Goal: Complete application form

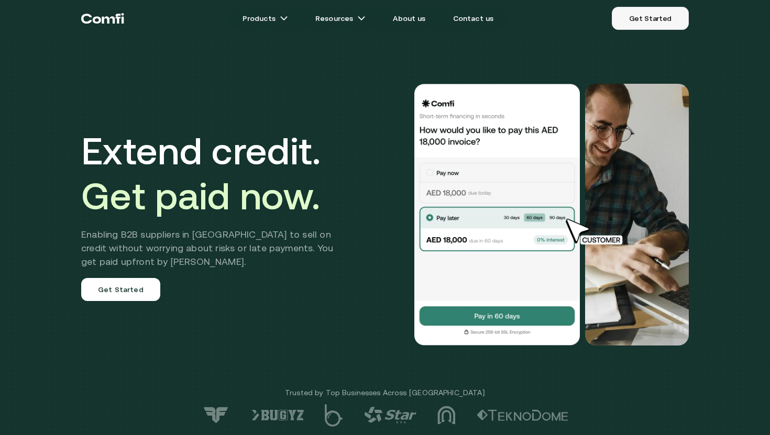
click at [655, 19] on link "Get Started" at bounding box center [650, 18] width 77 height 23
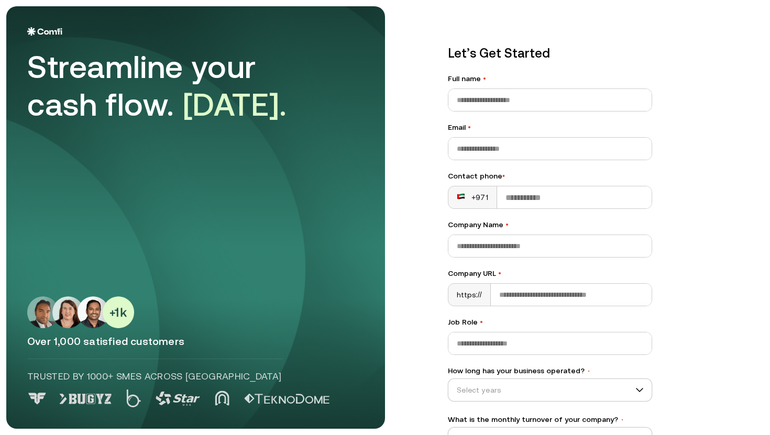
scroll to position [72, 0]
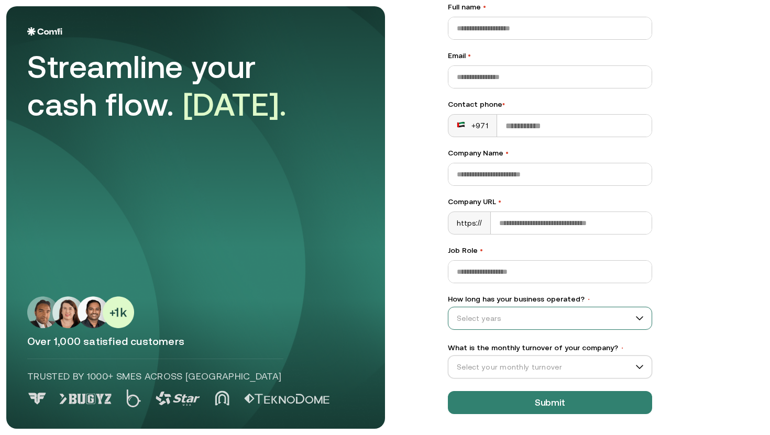
click at [582, 317] on input "How long has your business operated? •" at bounding box center [546, 319] width 194 height 16
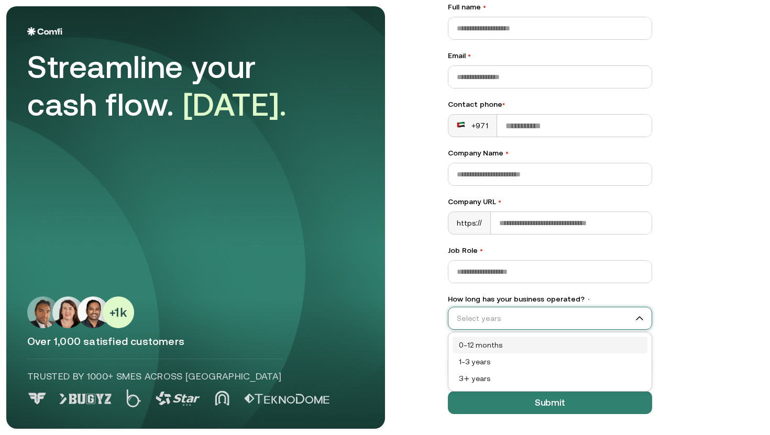
click at [538, 320] on input "How long has your business operated? •" at bounding box center [546, 319] width 194 height 16
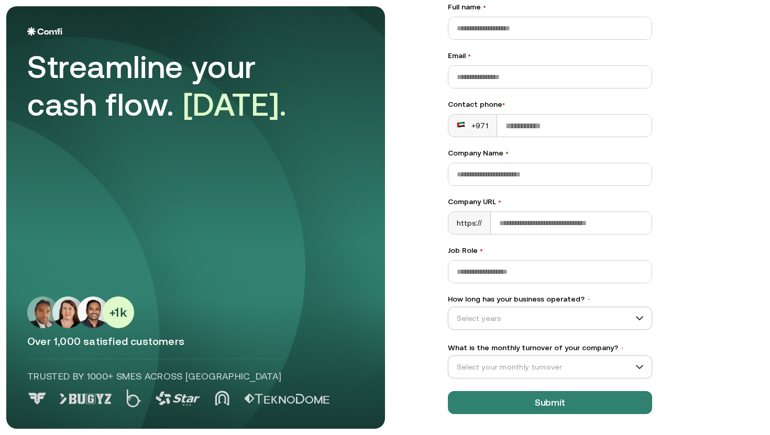
click at [672, 302] on div "Let’s Get Started Full name • Email • Contact phone • +971 Company Name • Compa…" at bounding box center [550, 193] width 246 height 484
click at [516, 361] on input "What is the monthly turnover of your company? •" at bounding box center [546, 368] width 194 height 16
click at [510, 364] on input "What is the monthly turnover of your company? •" at bounding box center [546, 368] width 194 height 16
